Goal: Task Accomplishment & Management: Manage account settings

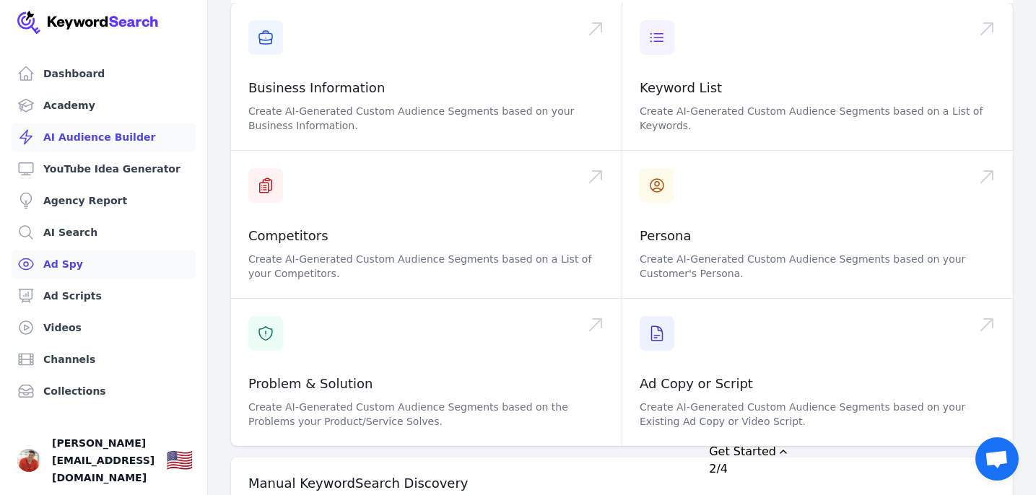
scroll to position [181, 0]
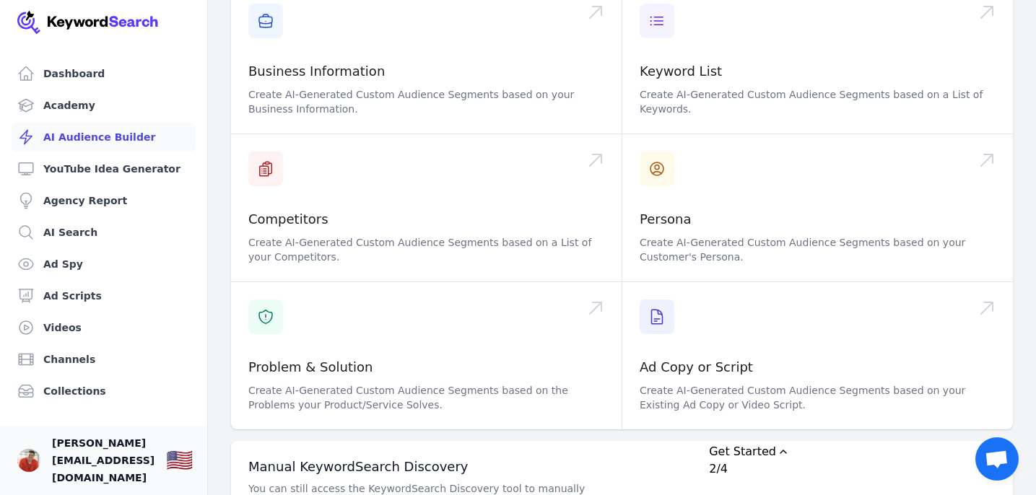
click at [105, 474] on span "[PERSON_NAME][EMAIL_ADDRESS][DOMAIN_NAME]" at bounding box center [103, 461] width 103 height 52
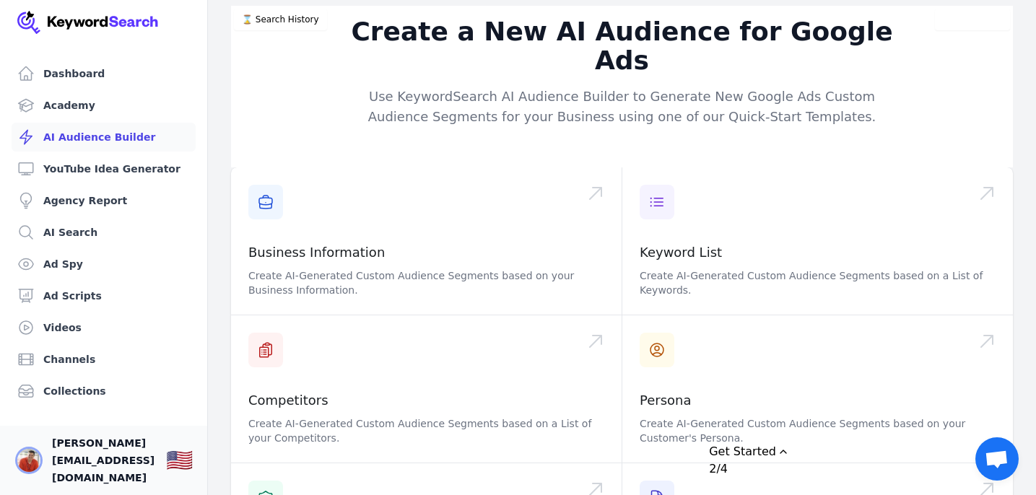
click at [29, 469] on img "Open user button" at bounding box center [28, 460] width 23 height 23
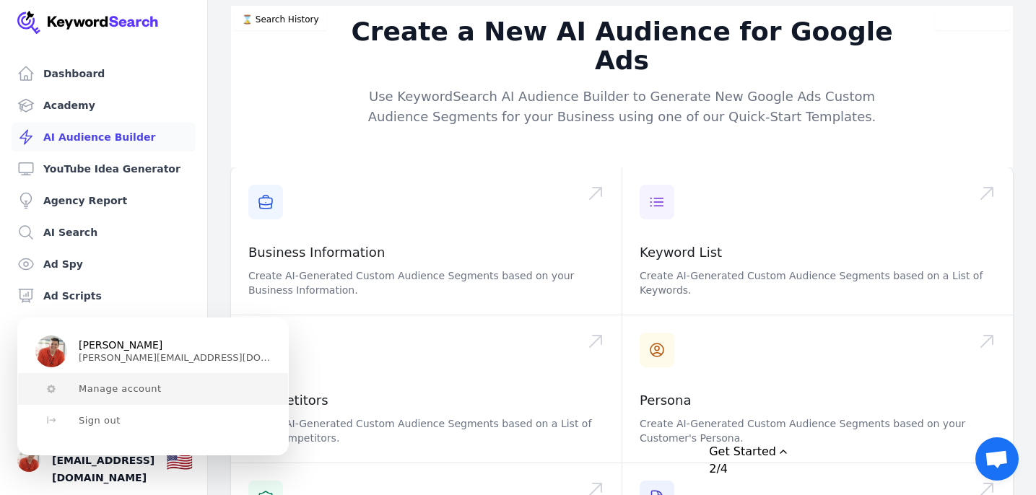
click at [102, 396] on button "Manage account" at bounding box center [153, 389] width 270 height 32
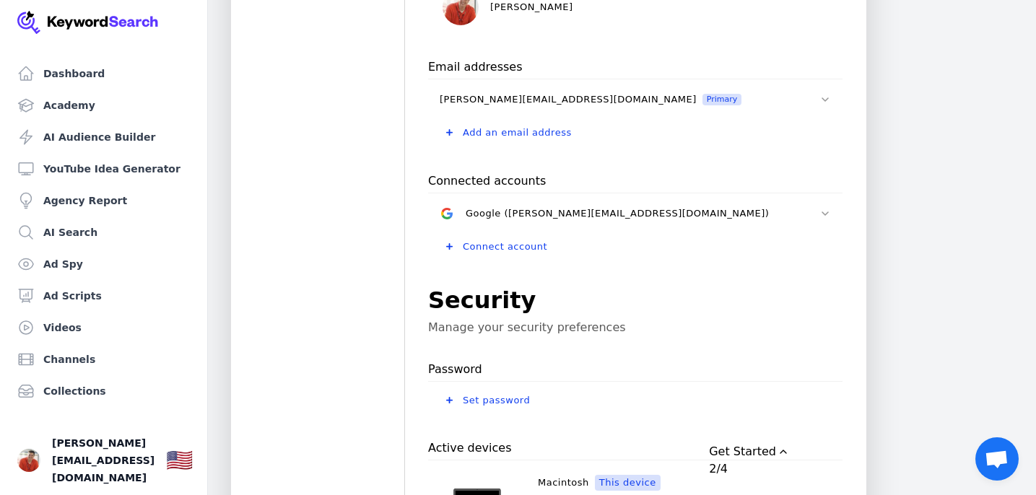
scroll to position [568, 0]
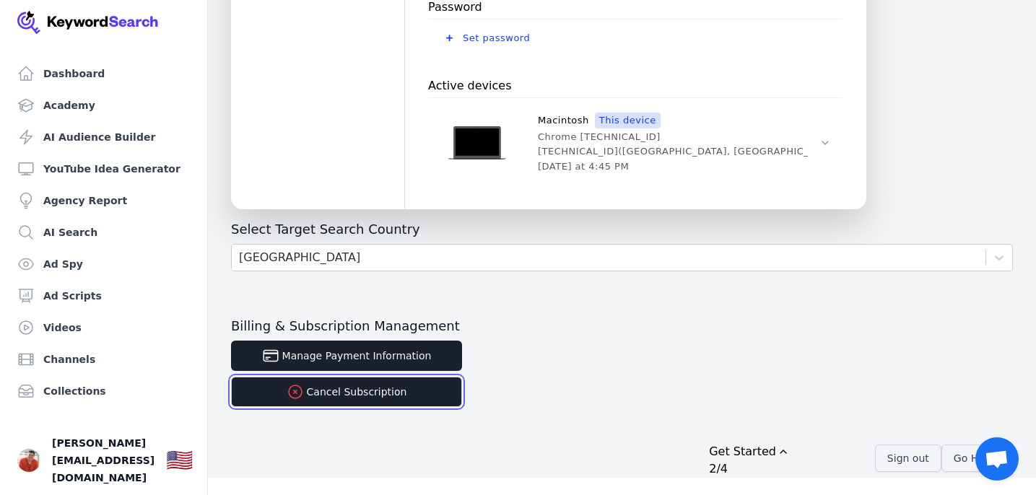
click at [347, 383] on button "Cancel Subscription" at bounding box center [346, 392] width 231 height 30
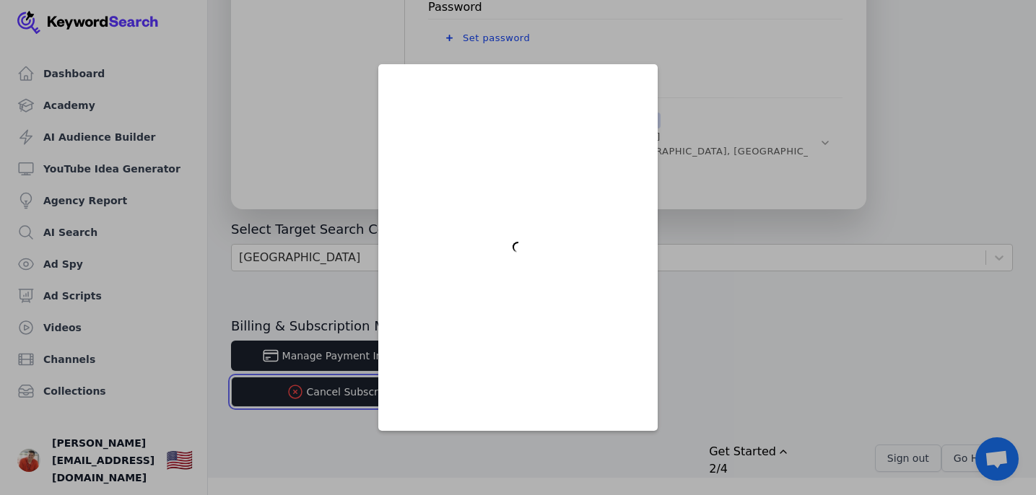
scroll to position [0, 0]
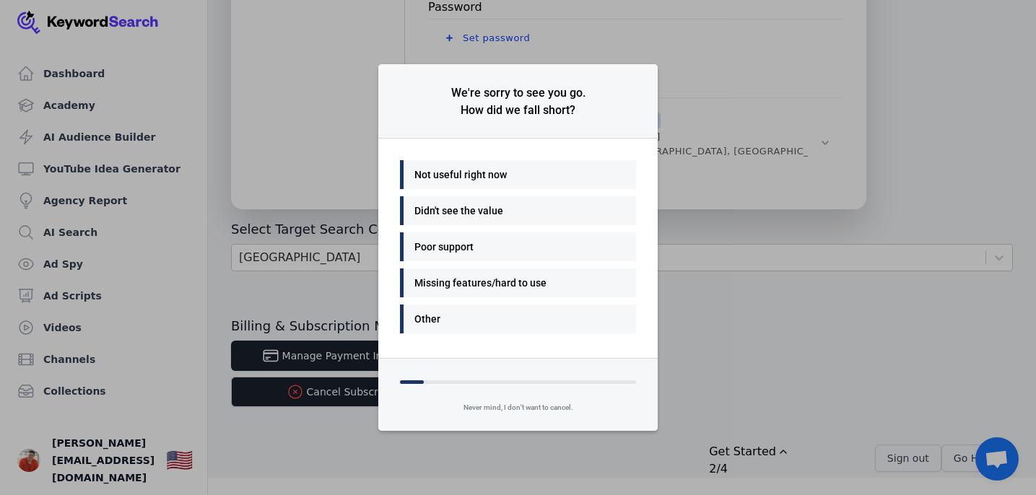
click at [440, 179] on div "Not useful right now" at bounding box center [515, 174] width 200 height 17
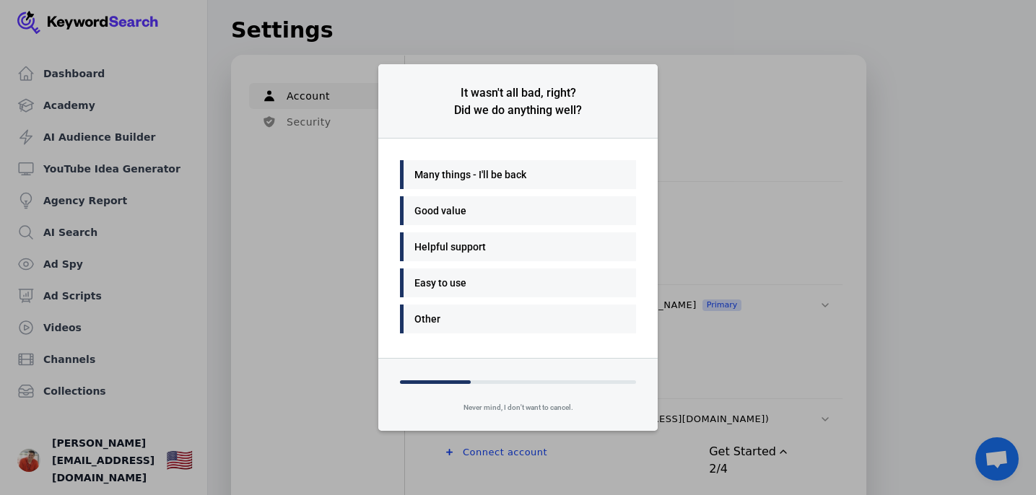
click at [420, 323] on div "Other" at bounding box center [515, 319] width 200 height 17
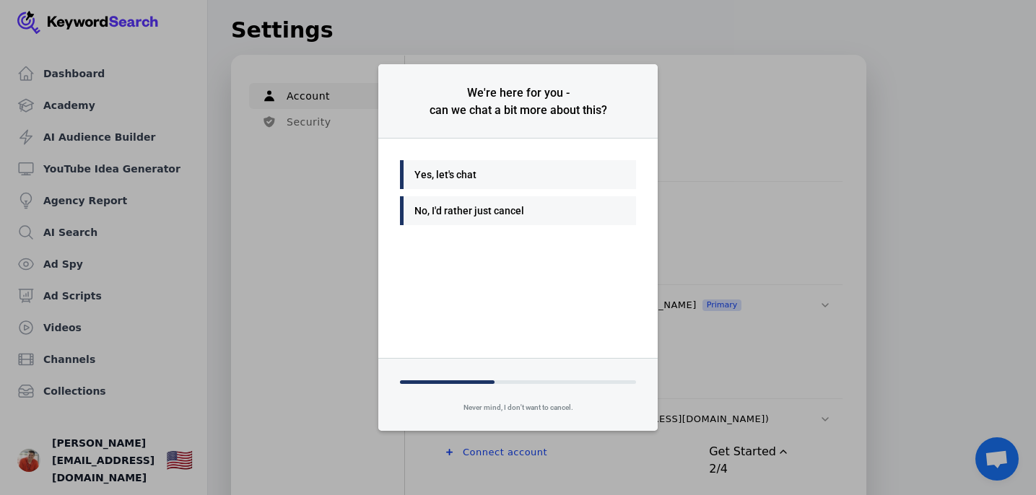
click at [485, 210] on div "No, I'd rather just cancel" at bounding box center [515, 210] width 200 height 17
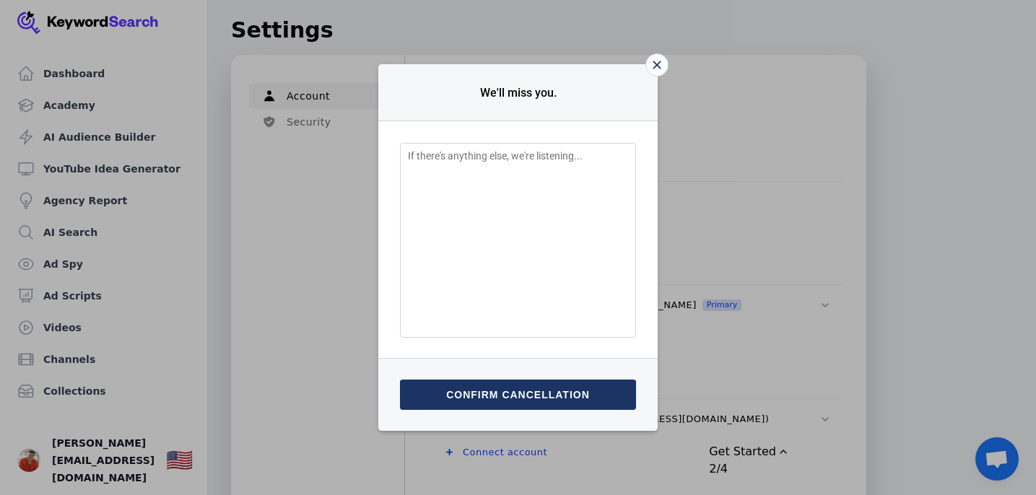
click at [485, 210] on textarea "Feedback Input" at bounding box center [518, 240] width 236 height 195
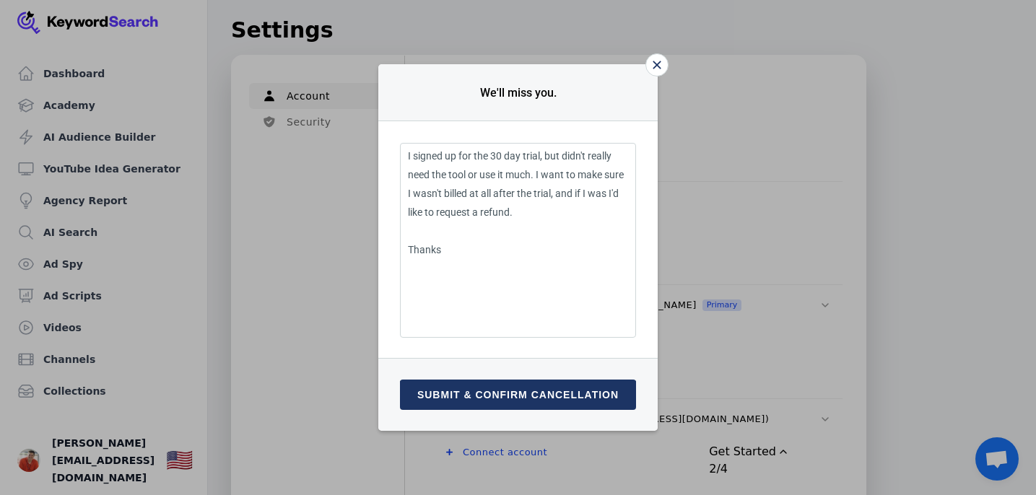
type textarea "I signed up for the 30 day trial, but didn't really need the tool or use it muc…"
click at [500, 386] on button "Submit & confirm cancellation" at bounding box center [518, 395] width 236 height 30
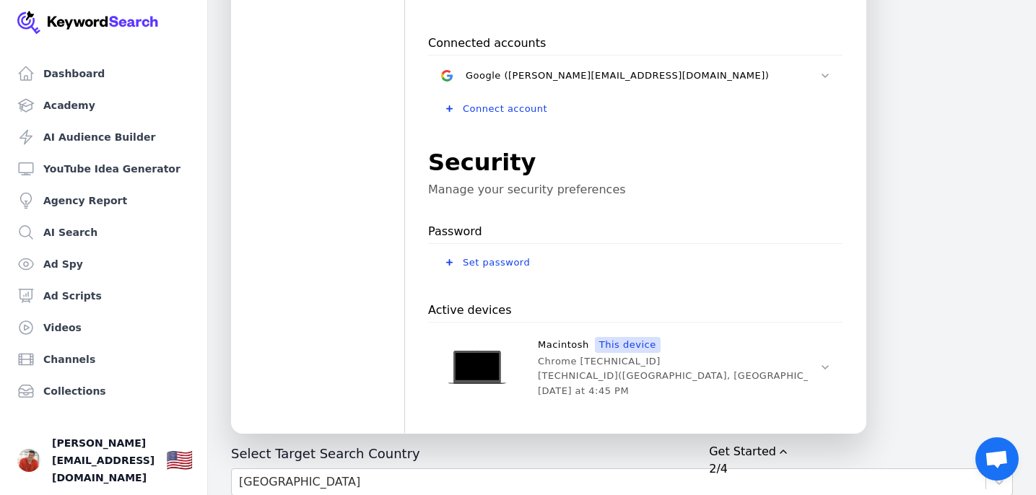
scroll to position [568, 0]
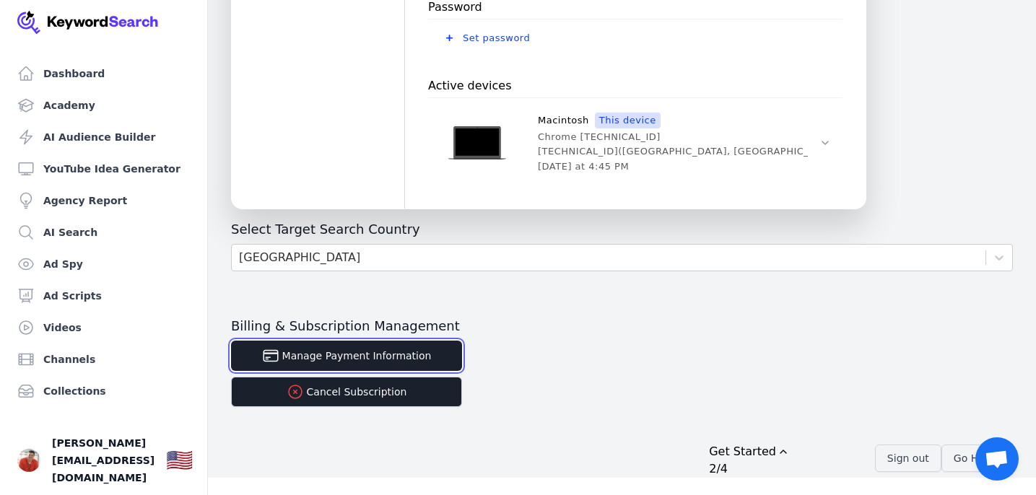
click at [314, 350] on button "Manage Payment Information" at bounding box center [346, 356] width 231 height 30
